Goal: Task Accomplishment & Management: Use online tool/utility

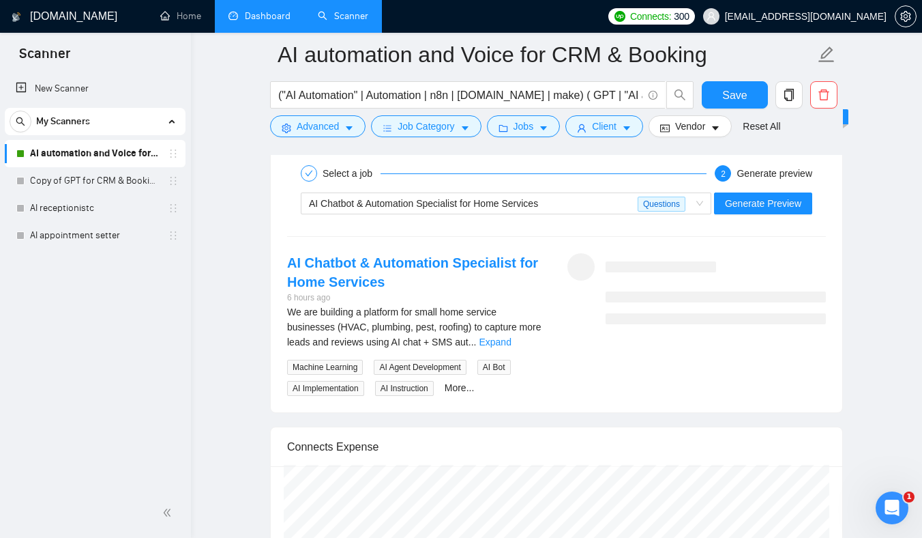
click at [253, 19] on link "Dashboard" at bounding box center [260, 16] width 62 height 12
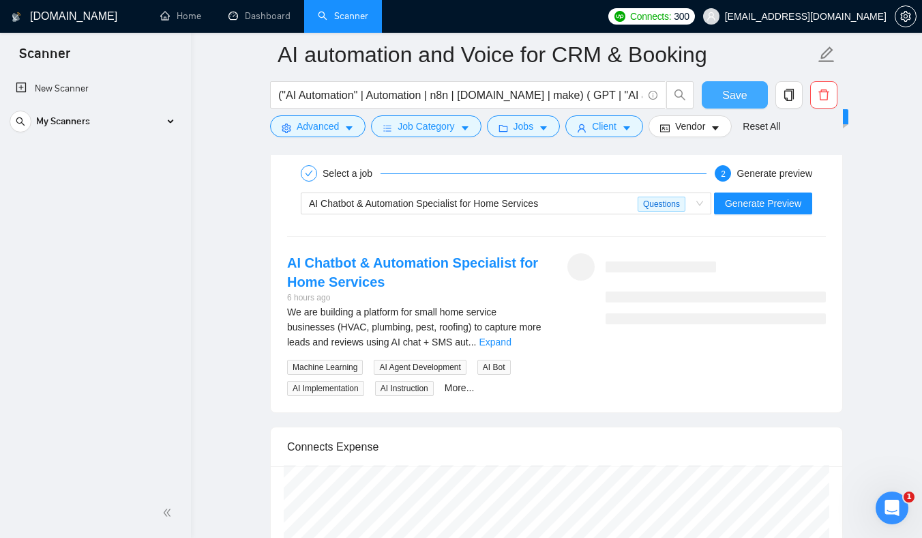
click at [737, 100] on span "Save" at bounding box center [734, 95] width 25 height 17
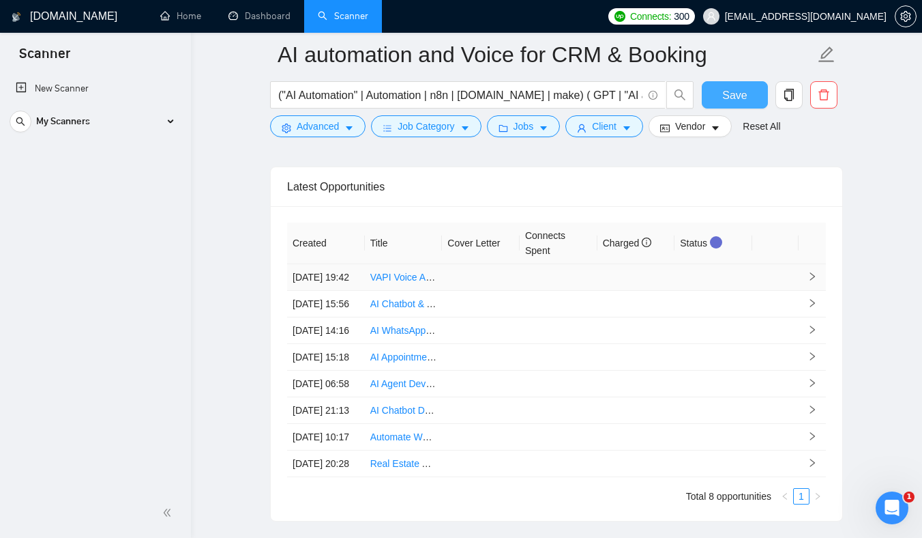
scroll to position [3651, 0]
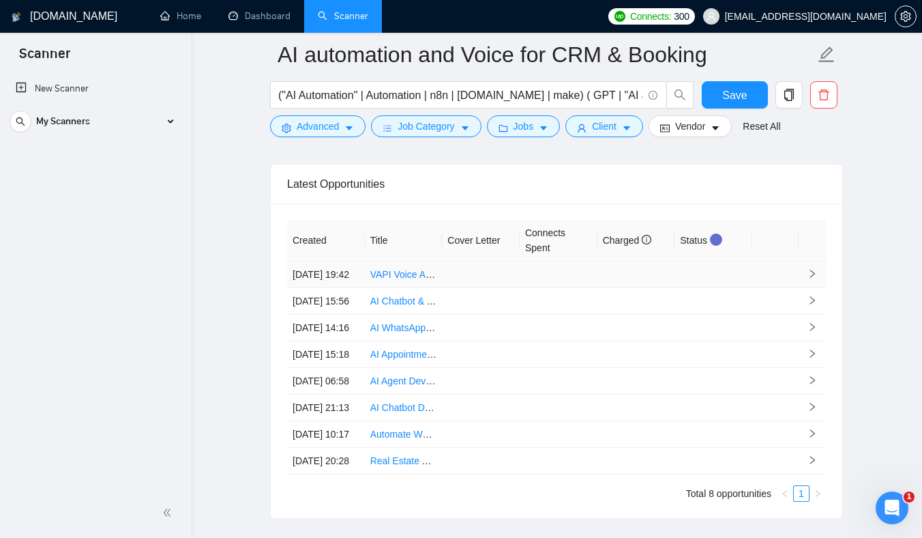
click at [410, 280] on link "VAPI Voice AI Integration (GHL + N8N)" at bounding box center [452, 274] width 164 height 11
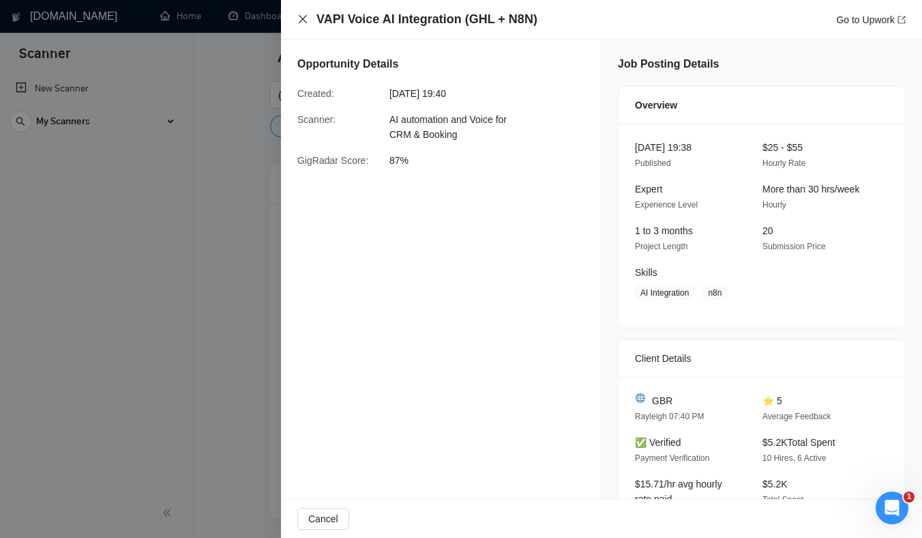
click at [301, 20] on icon "close" at bounding box center [302, 19] width 11 height 11
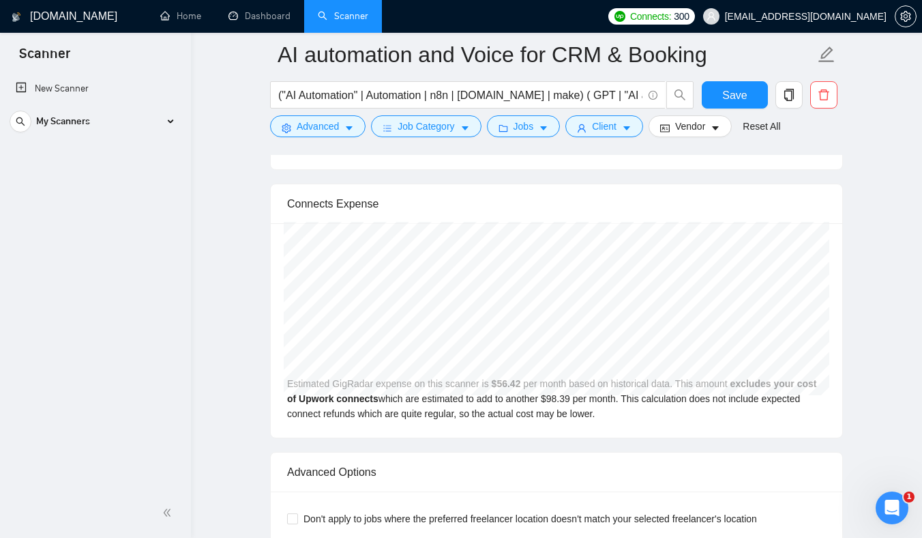
scroll to position [2925, 0]
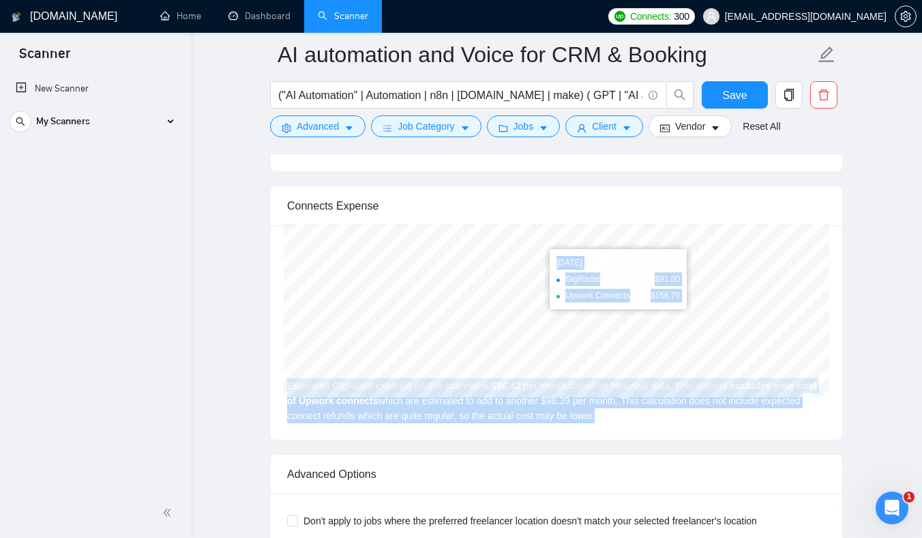
drag, startPoint x: 819, startPoint y: 407, endPoint x: 574, endPoint y: 187, distance: 329.0
click at [574, 187] on div "Connects Expense [DATE] GigRadar $91.00 Upwork Connects $158.70 Estimated GigRa…" at bounding box center [556, 313] width 573 height 254
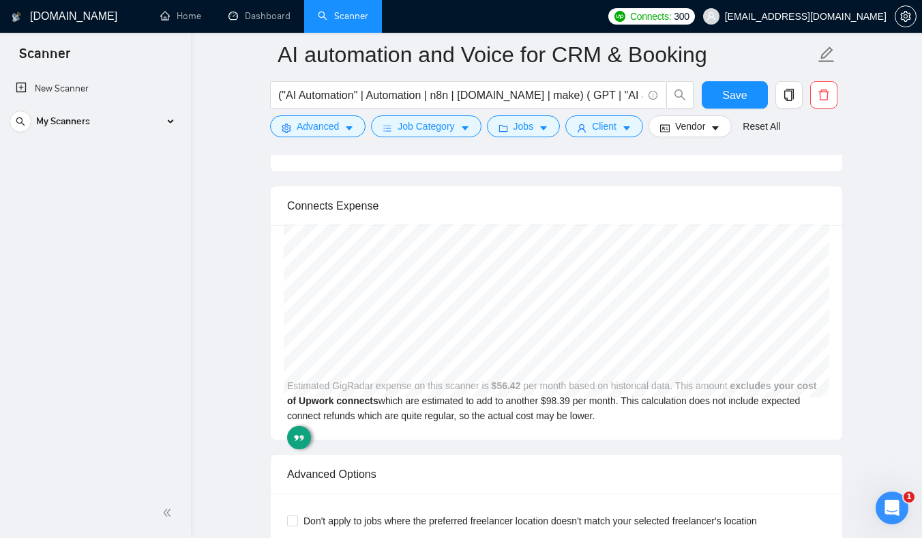
drag, startPoint x: 220, startPoint y: 186, endPoint x: 527, endPoint y: 404, distance: 377.3
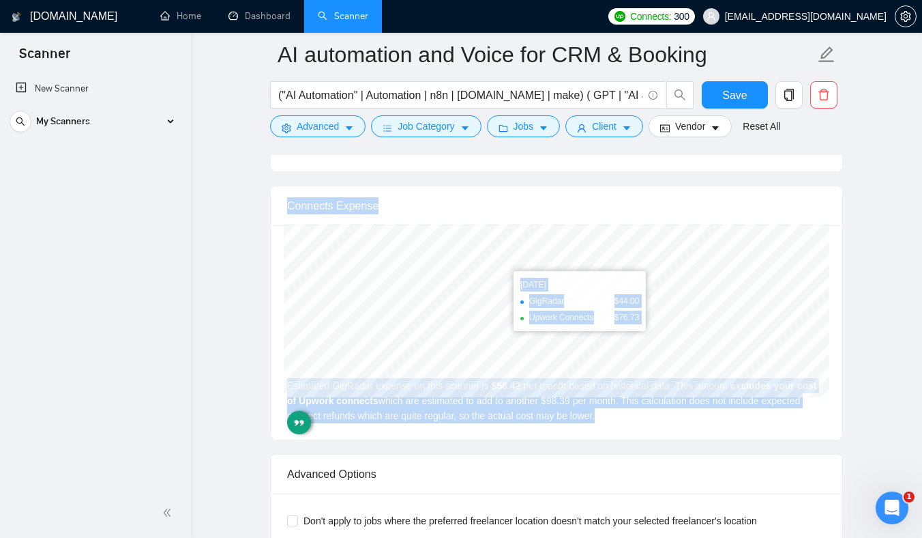
drag, startPoint x: 678, startPoint y: 422, endPoint x: 289, endPoint y: 184, distance: 456.2
click at [289, 186] on div "Connects Expense [DATE] GigRadar $44.00 Upwork Connects $76.73 Estimated GigRad…" at bounding box center [556, 313] width 573 height 254
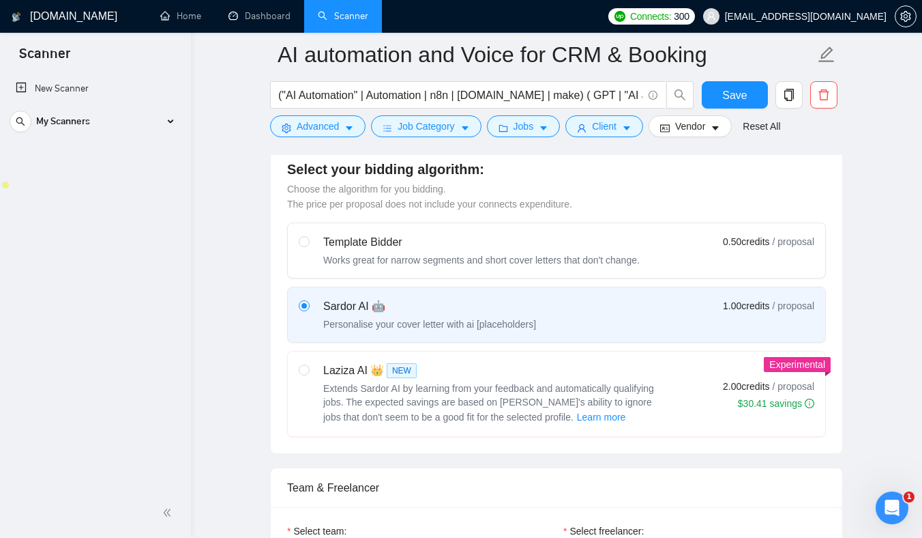
scroll to position [0, 0]
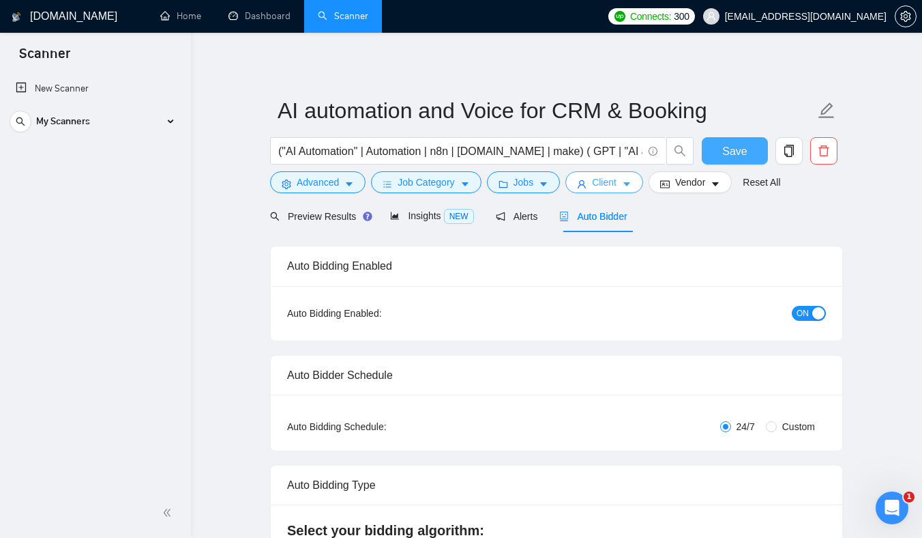
click at [738, 159] on span "Save" at bounding box center [734, 151] width 25 height 17
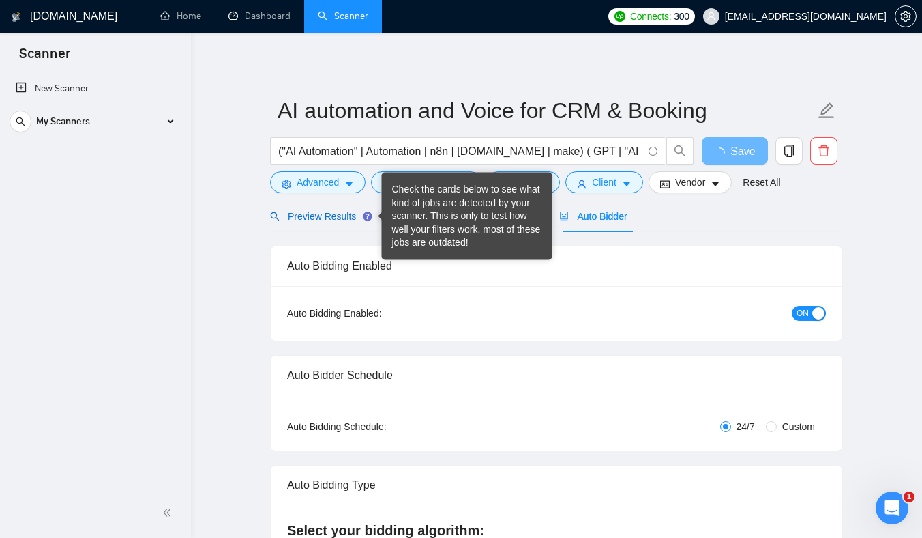
click at [327, 212] on span "Preview Results" at bounding box center [319, 216] width 98 height 11
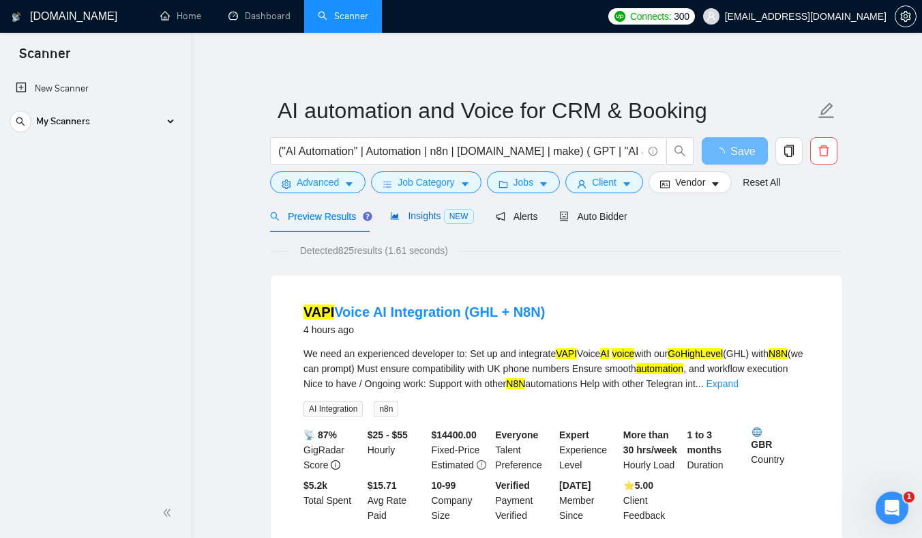
click at [409, 211] on span "Insights NEW" at bounding box center [431, 215] width 83 height 11
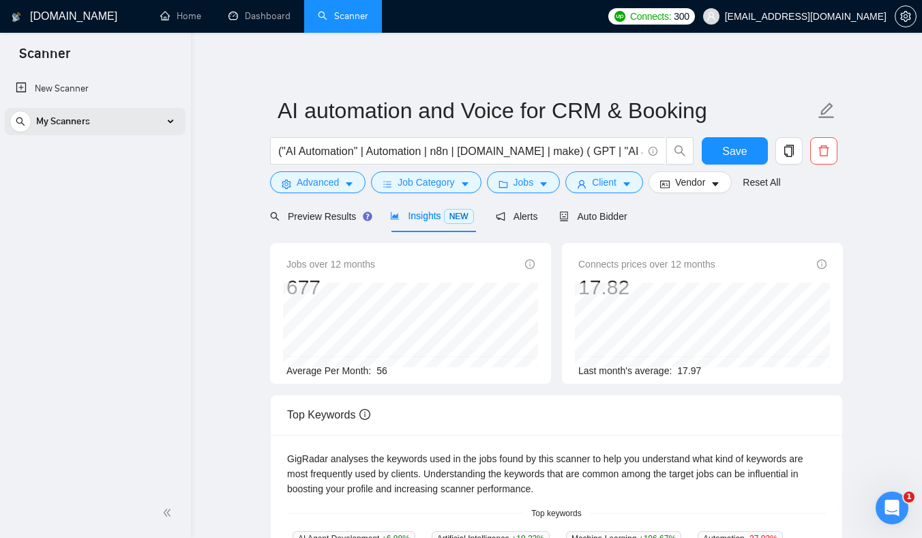
click at [175, 119] on div "My Scanners" at bounding box center [95, 121] width 171 height 27
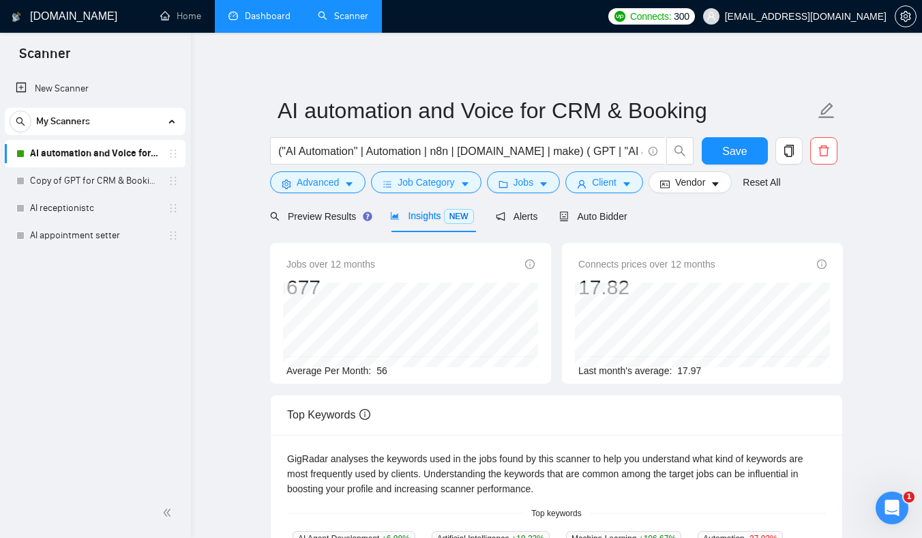
click at [248, 22] on link "Dashboard" at bounding box center [260, 16] width 62 height 12
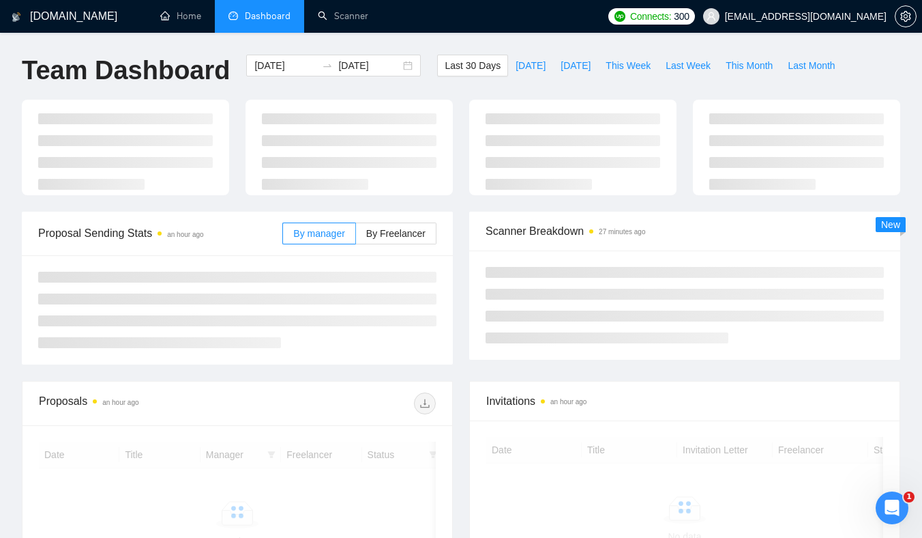
click at [461, 189] on div at bounding box center [349, 148] width 224 height 96
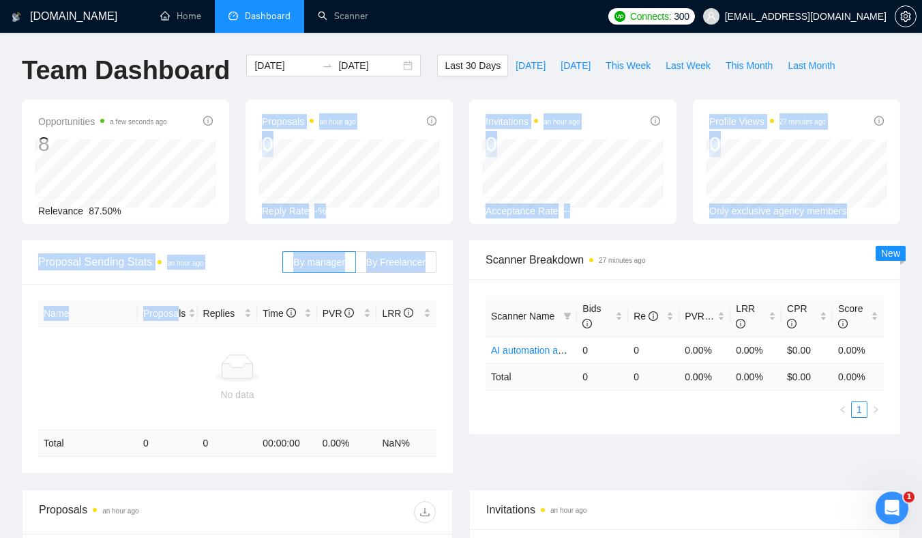
drag, startPoint x: 216, startPoint y: 218, endPoint x: 157, endPoint y: 341, distance: 137.0
click at [160, 340] on main "Team Dashboard [DATE] [DATE] Last 30 Days [DATE] [DATE] This Week Last Week Thi…" at bounding box center [461, 389] width 879 height 669
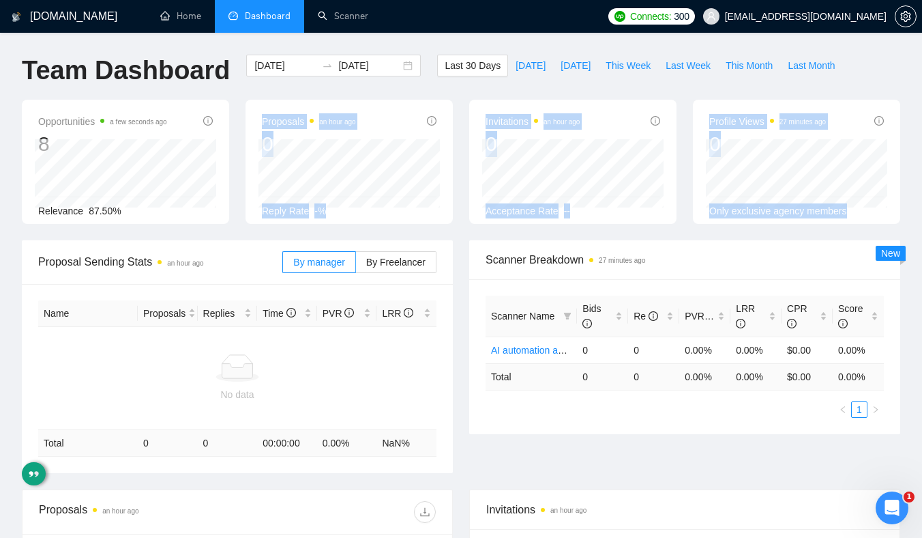
drag, startPoint x: 220, startPoint y: 242, endPoint x: 223, endPoint y: 235, distance: 7.6
click at [223, 237] on main "Team Dashboard [DATE] [DATE] Last 30 Days [DATE] [DATE] This Week Last Week Thi…" at bounding box center [461, 389] width 879 height 669
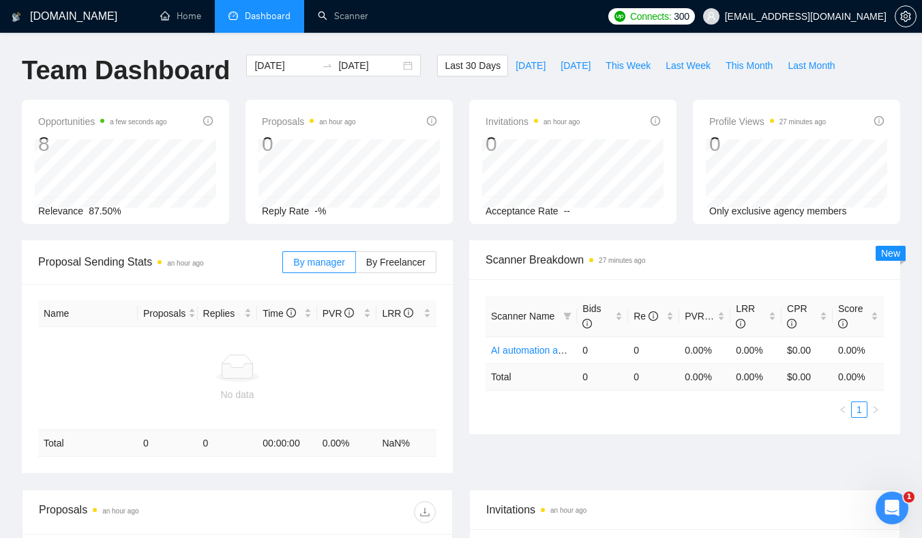
click at [501, 24] on ul "Home Dashboard Scanner" at bounding box center [372, 16] width 460 height 33
